Goal: Task Accomplishment & Management: Complete application form

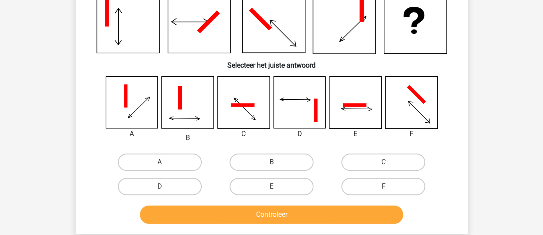
scroll to position [98, 0]
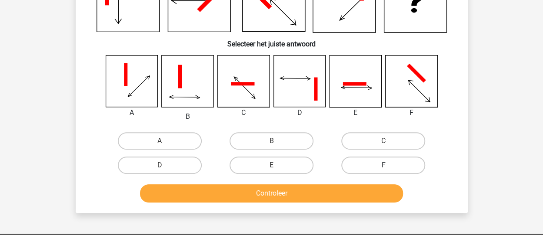
click at [386, 172] on label "F" at bounding box center [383, 165] width 84 height 17
click at [386, 171] on input "F" at bounding box center [386, 169] width 6 height 6
radio input "true"
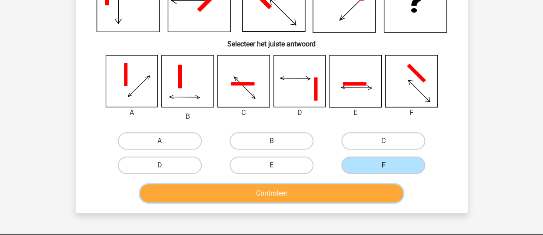
click at [338, 192] on button "Controleer" at bounding box center [271, 194] width 263 height 18
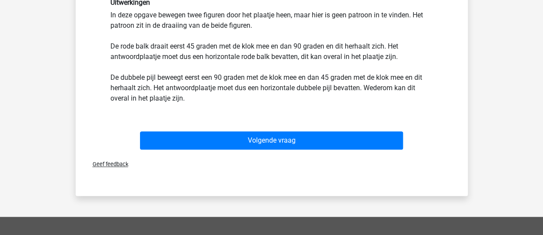
scroll to position [308, 0]
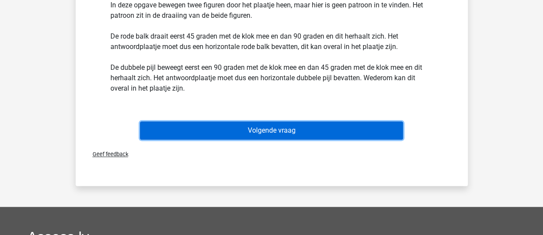
click at [275, 133] on button "Volgende vraag" at bounding box center [271, 131] width 263 height 18
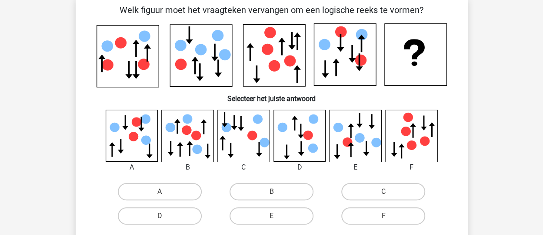
scroll to position [40, 0]
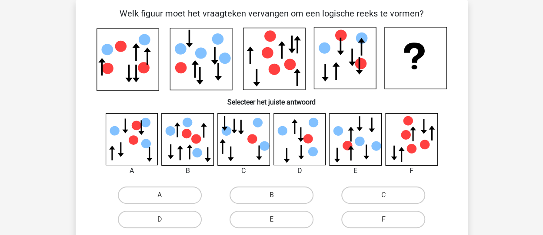
click at [516, 209] on div "Registreer Nederlands English" at bounding box center [271, 239] width 543 height 558
click at [385, 214] on label "F" at bounding box center [383, 219] width 84 height 17
click at [385, 220] on input "F" at bounding box center [386, 223] width 6 height 6
radio input "true"
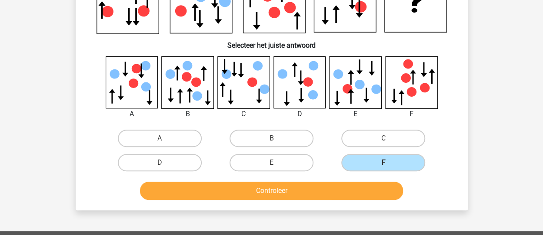
scroll to position [98, 0]
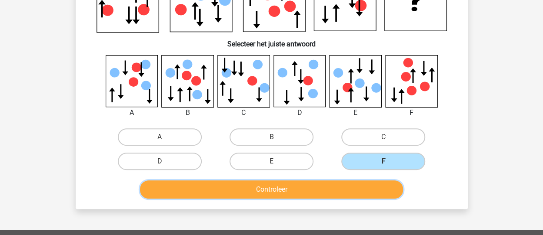
click at [335, 189] on button "Controleer" at bounding box center [271, 190] width 263 height 18
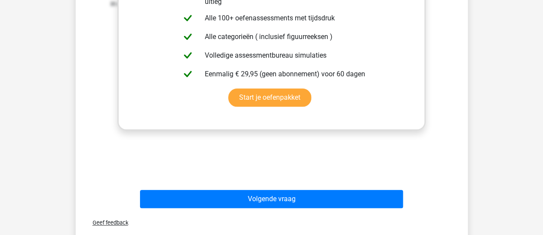
scroll to position [371, 0]
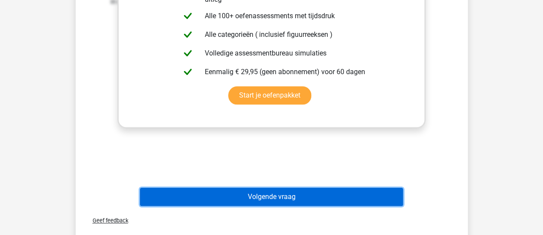
click at [298, 198] on button "Volgende vraag" at bounding box center [271, 197] width 263 height 18
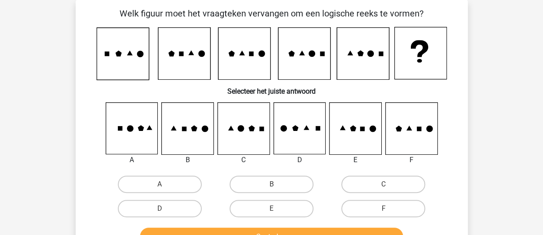
scroll to position [40, 0]
click at [355, 186] on label "C" at bounding box center [383, 184] width 84 height 17
click at [383, 186] on input "C" at bounding box center [386, 188] width 6 height 6
radio input "true"
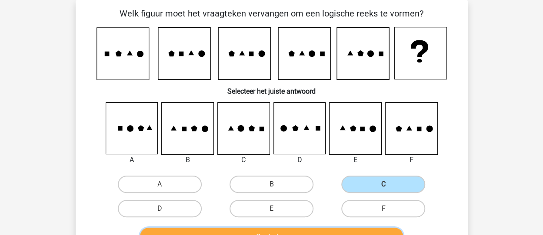
click at [315, 232] on button "Controleer" at bounding box center [271, 237] width 263 height 18
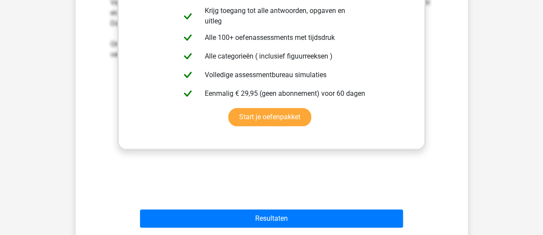
scroll to position [339, 0]
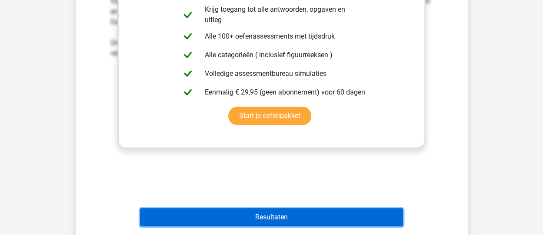
click at [288, 218] on button "Resultaten" at bounding box center [271, 218] width 263 height 18
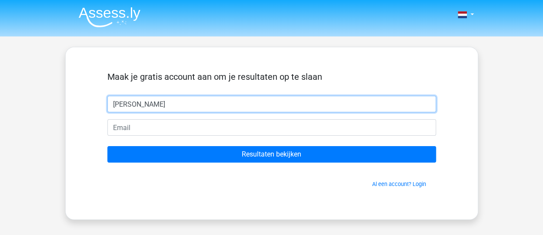
click at [286, 107] on input "[PERSON_NAME]" at bounding box center [271, 104] width 328 height 17
type input "[PERSON_NAME]"
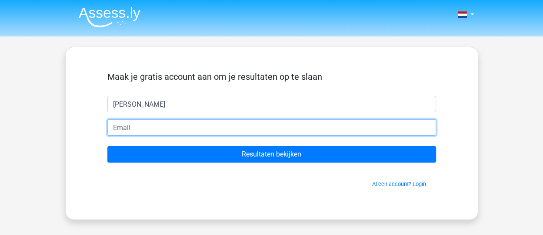
click at [252, 134] on input "email" at bounding box center [271, 127] width 328 height 17
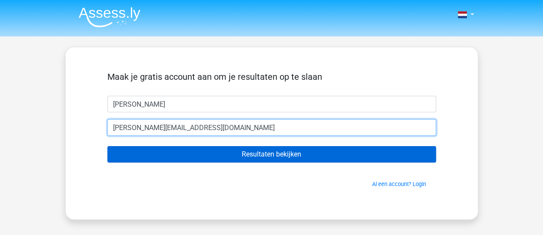
type input "[PERSON_NAME][EMAIL_ADDRESS][DOMAIN_NAME]"
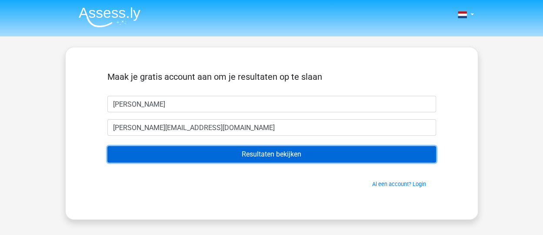
click at [267, 152] on input "Resultaten bekijken" at bounding box center [271, 154] width 328 height 17
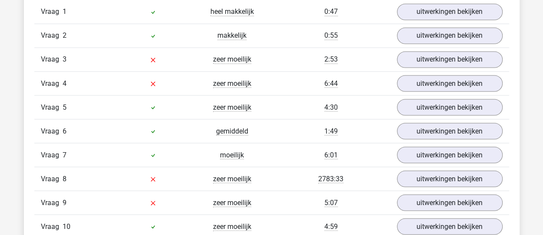
scroll to position [752, 0]
